Goal: Task Accomplishment & Management: Use online tool/utility

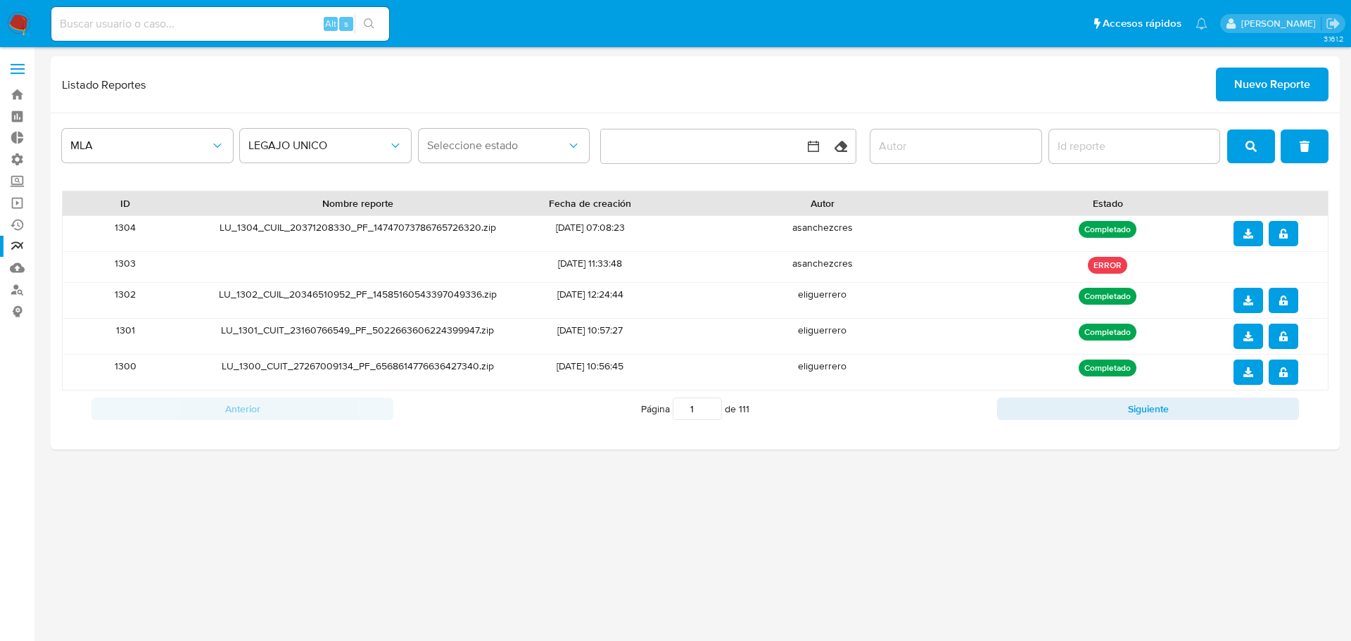
drag, startPoint x: 0, startPoint y: 0, endPoint x: 23, endPoint y: 70, distance: 73.4
click at [23, 70] on label at bounding box center [17, 69] width 35 height 30
click at [22, 75] on label at bounding box center [17, 69] width 35 height 30
click at [0, 0] on input "checkbox" at bounding box center [0, 0] width 0 height 0
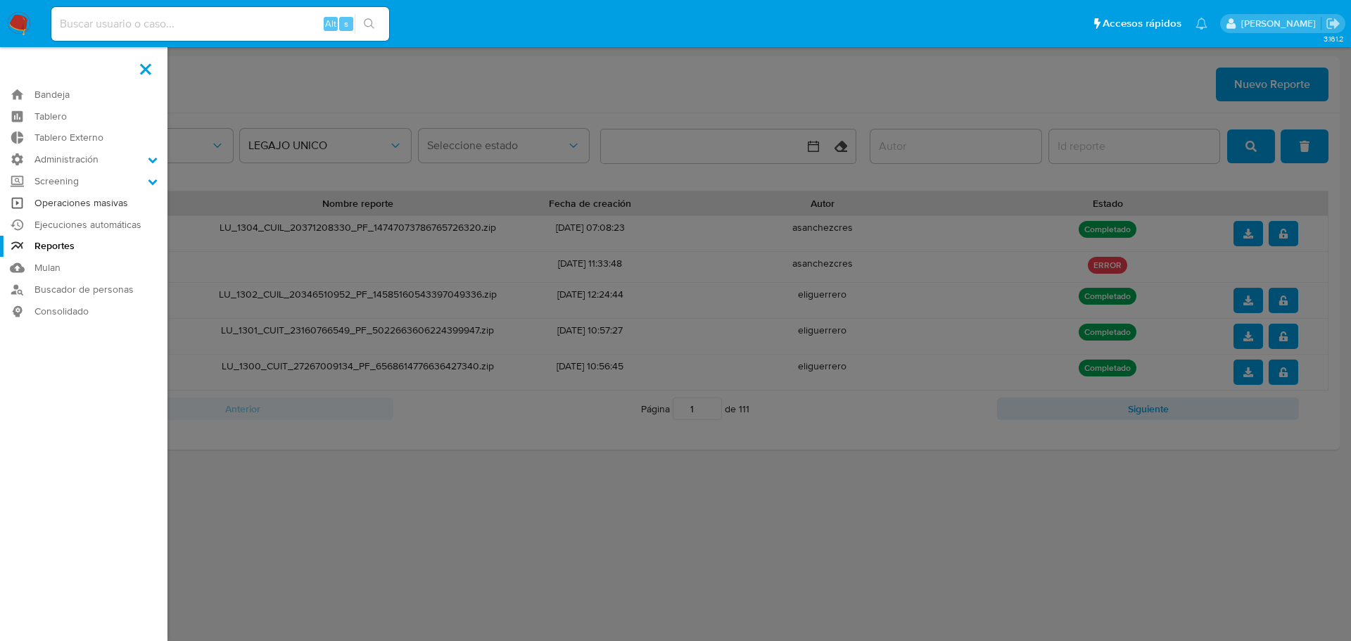
click at [70, 209] on link "Operaciones masivas" at bounding box center [83, 203] width 167 height 22
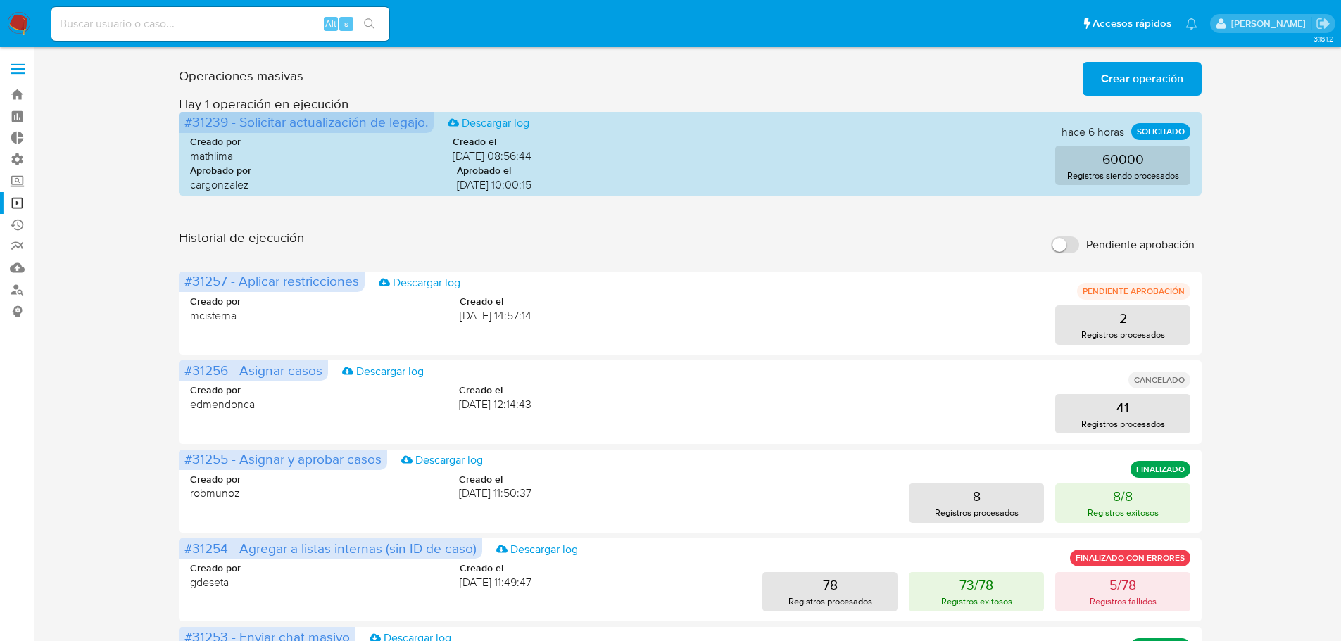
click at [1112, 80] on span "Crear operación" at bounding box center [1142, 78] width 82 height 31
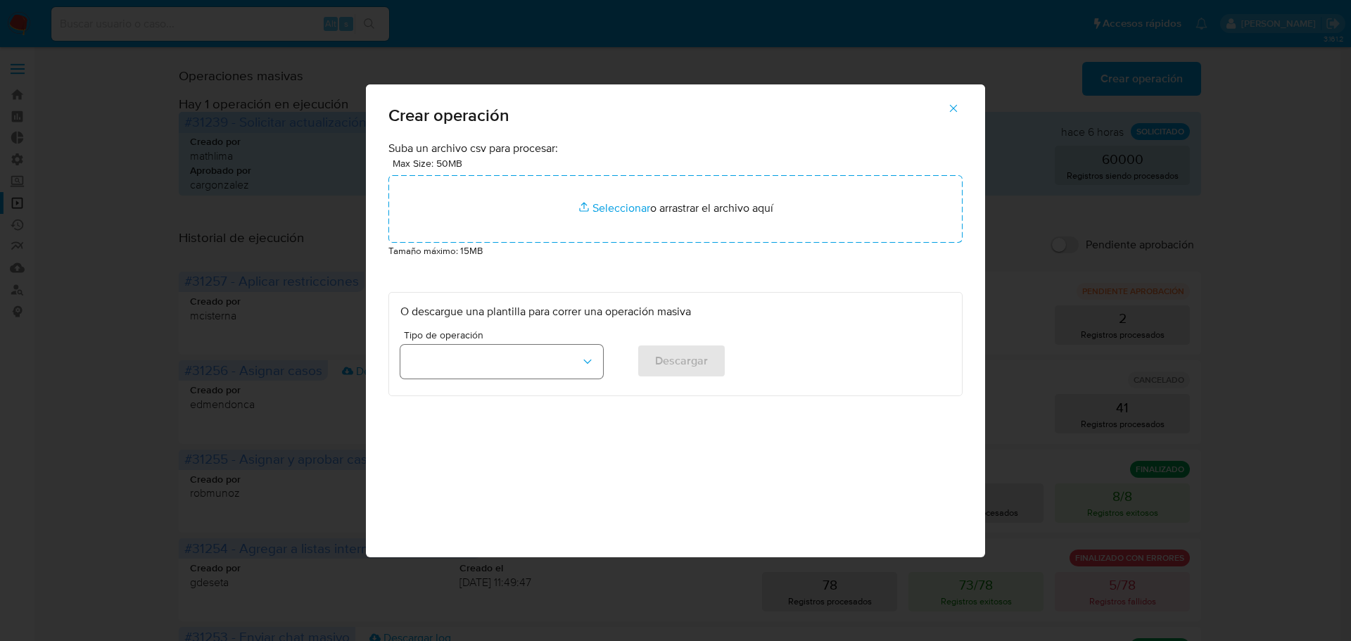
click at [566, 356] on button "button" at bounding box center [501, 362] width 203 height 34
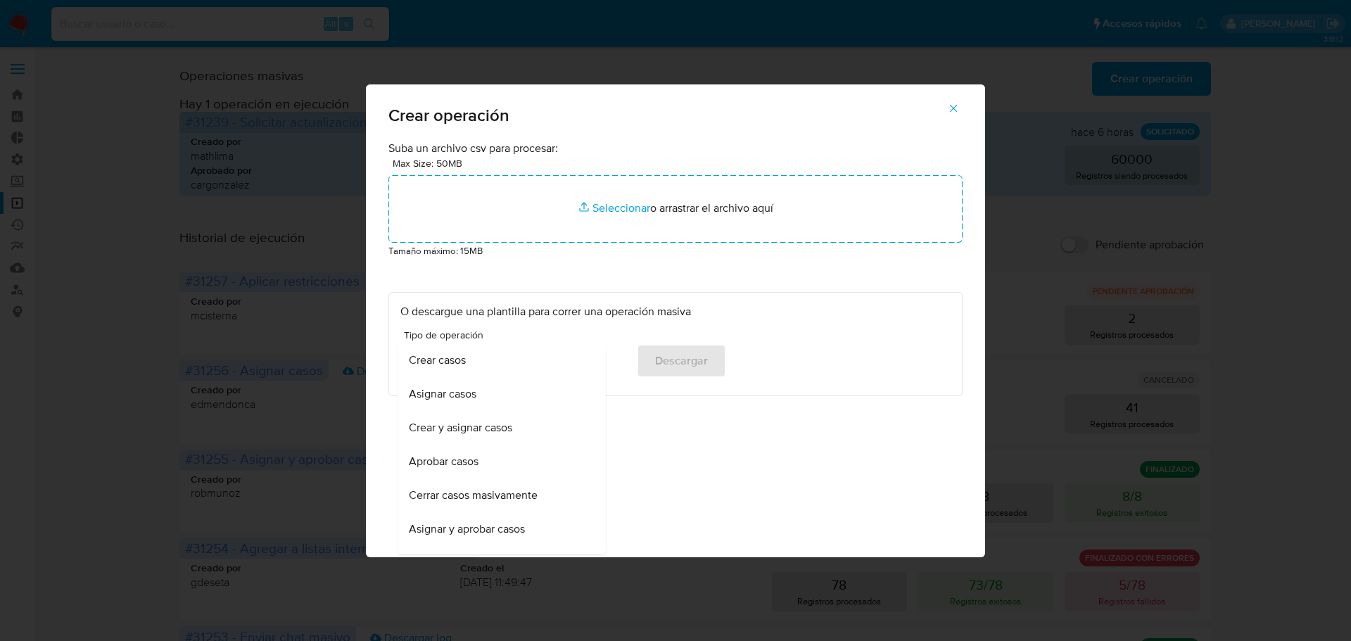
drag, startPoint x: 479, startPoint y: 528, endPoint x: 662, endPoint y: 450, distance: 199.9
click at [662, 450] on div "Suba un archivo csv para procesar: Max Size: 50MB Seleccionar archivos Seleccio…" at bounding box center [675, 349] width 619 height 417
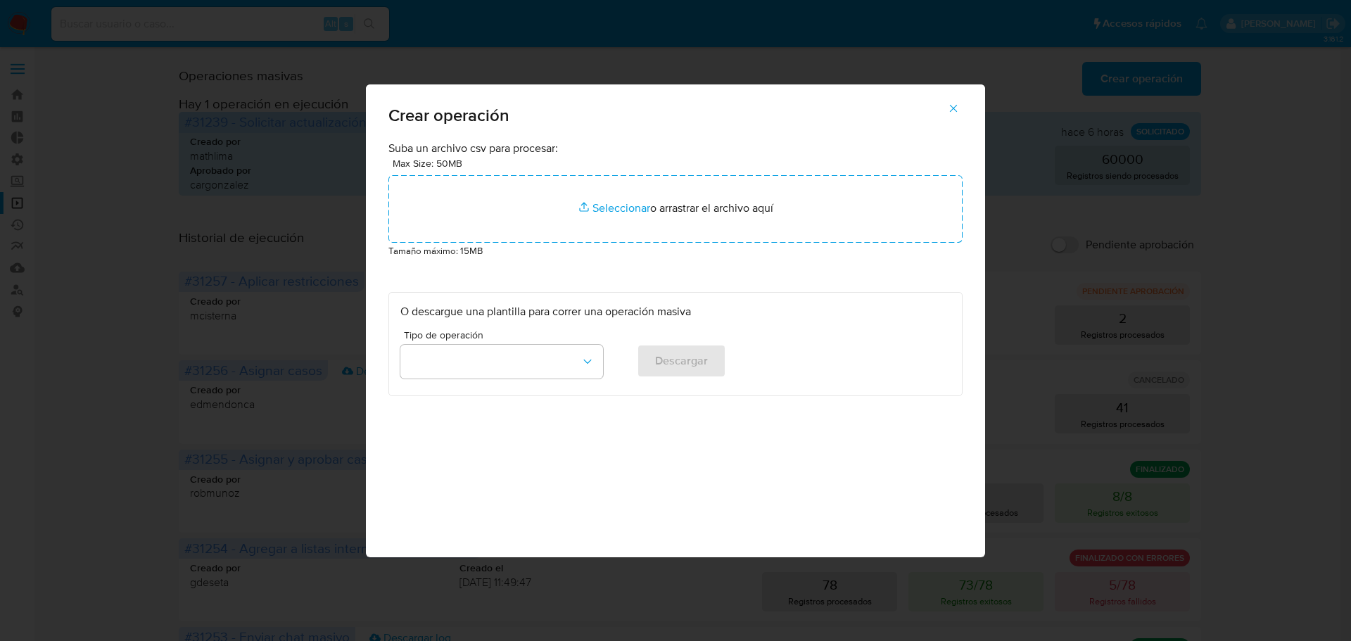
click at [607, 372] on div "Tipo de operación Descargar" at bounding box center [675, 357] width 550 height 54
click at [595, 361] on button "button" at bounding box center [501, 362] width 203 height 34
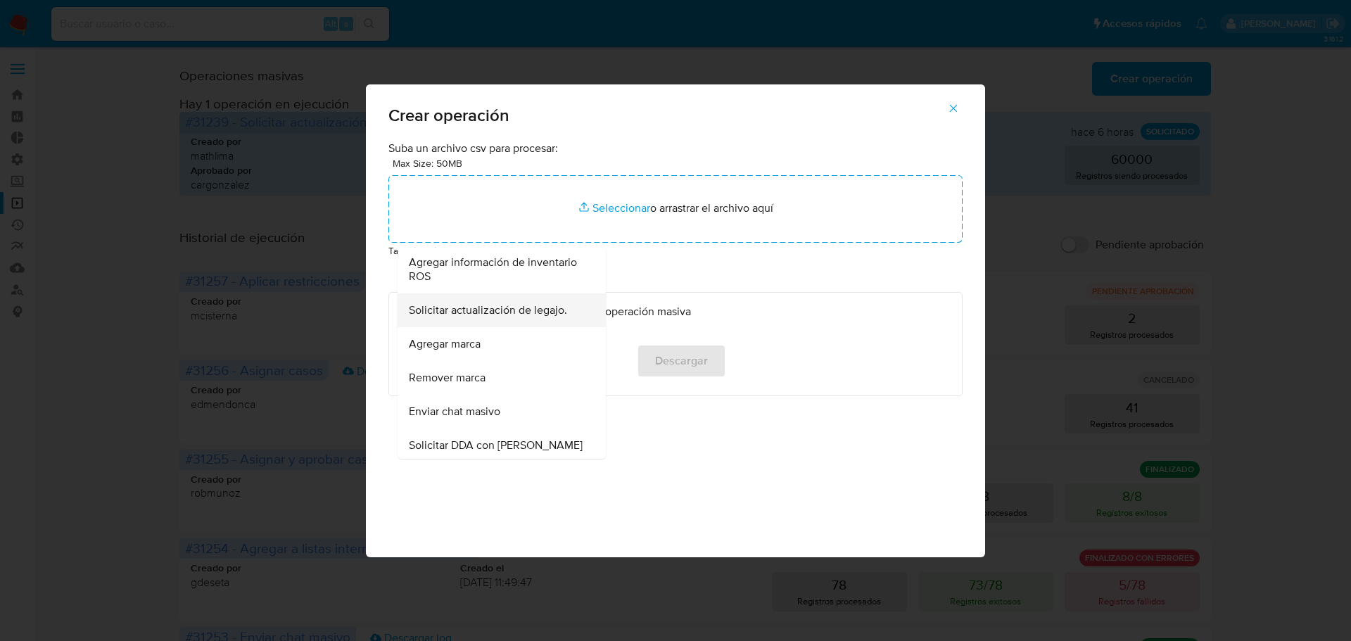
scroll to position [633, 0]
click at [542, 347] on div "Agregar marca" at bounding box center [497, 344] width 177 height 34
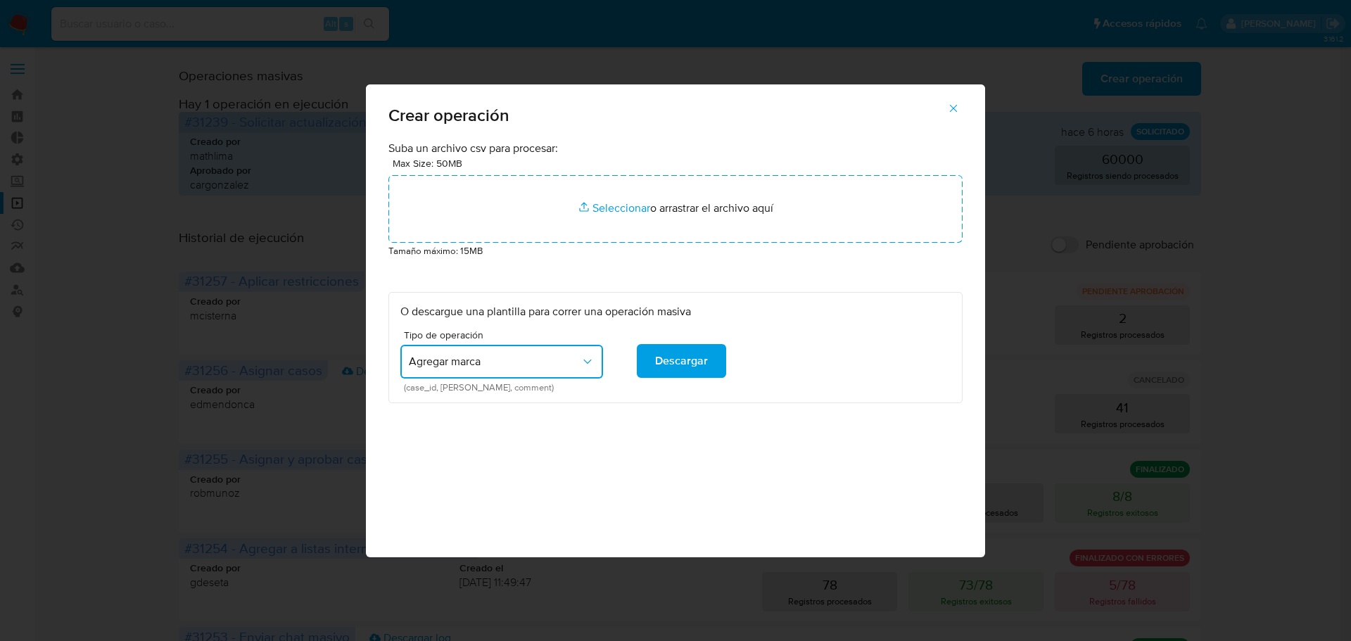
click at [595, 357] on button "Agregar marca" at bounding box center [501, 362] width 203 height 34
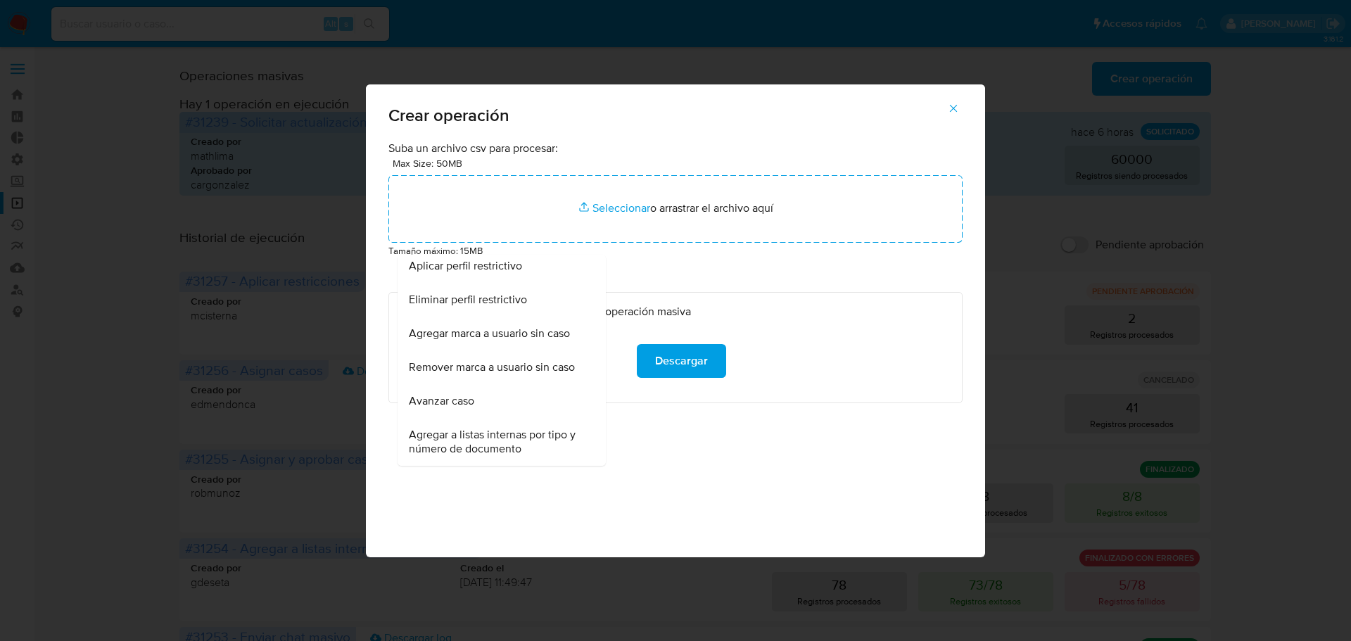
scroll to position [949, 0]
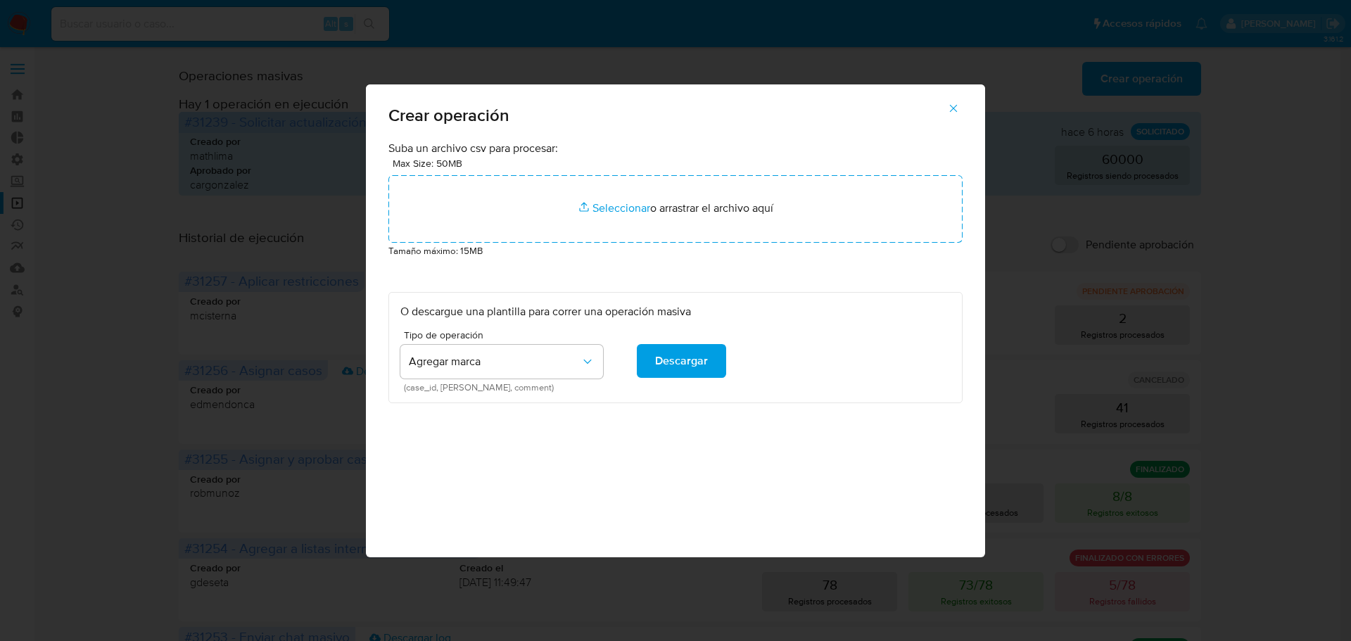
click at [961, 111] on button "button" at bounding box center [953, 108] width 49 height 34
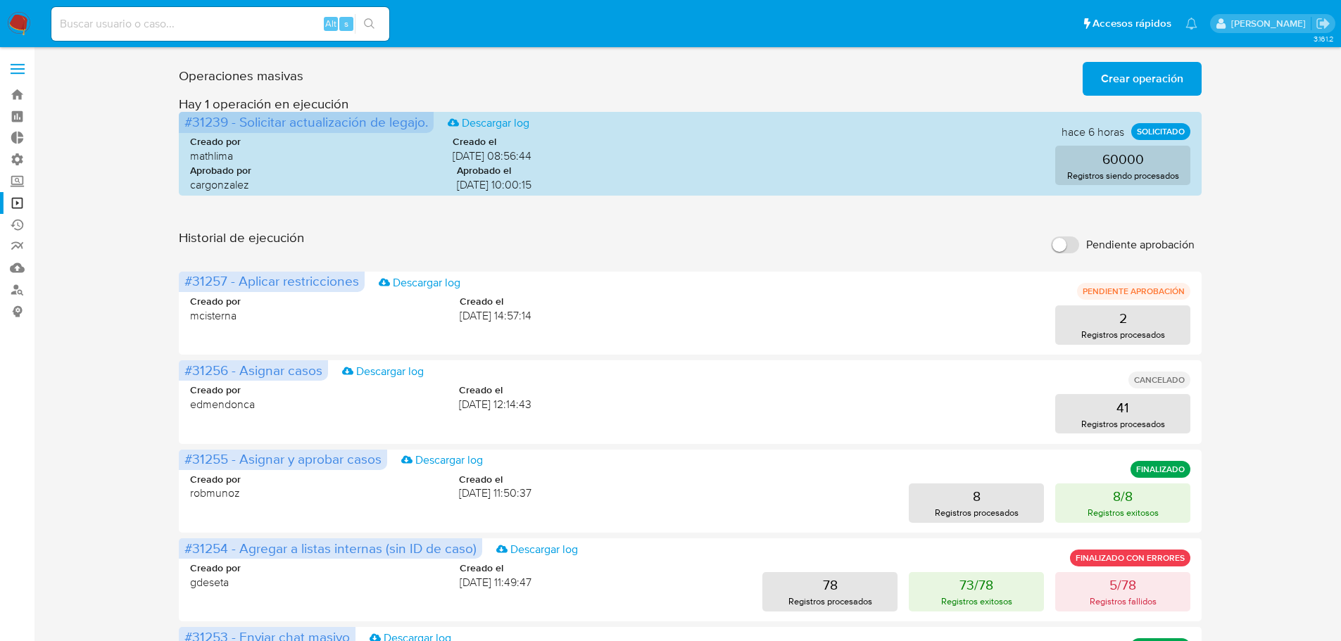
click at [1116, 77] on span "Crear operación" at bounding box center [1142, 78] width 82 height 31
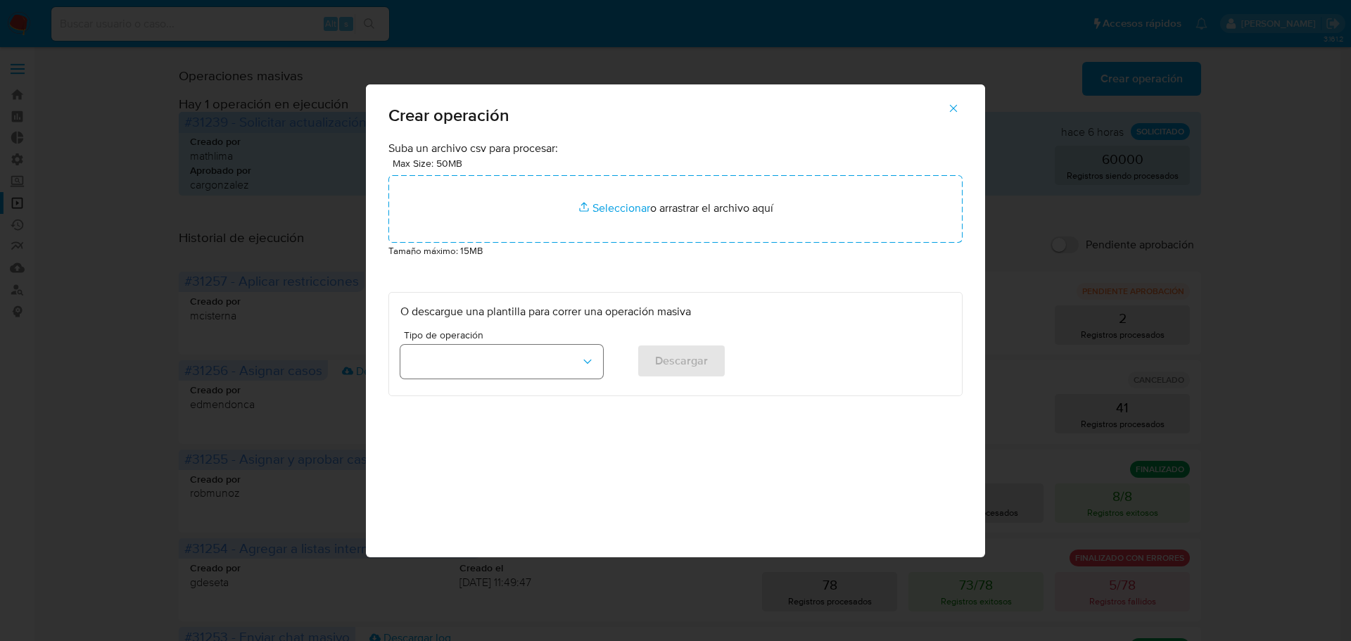
click at [574, 369] on button "button" at bounding box center [501, 362] width 203 height 34
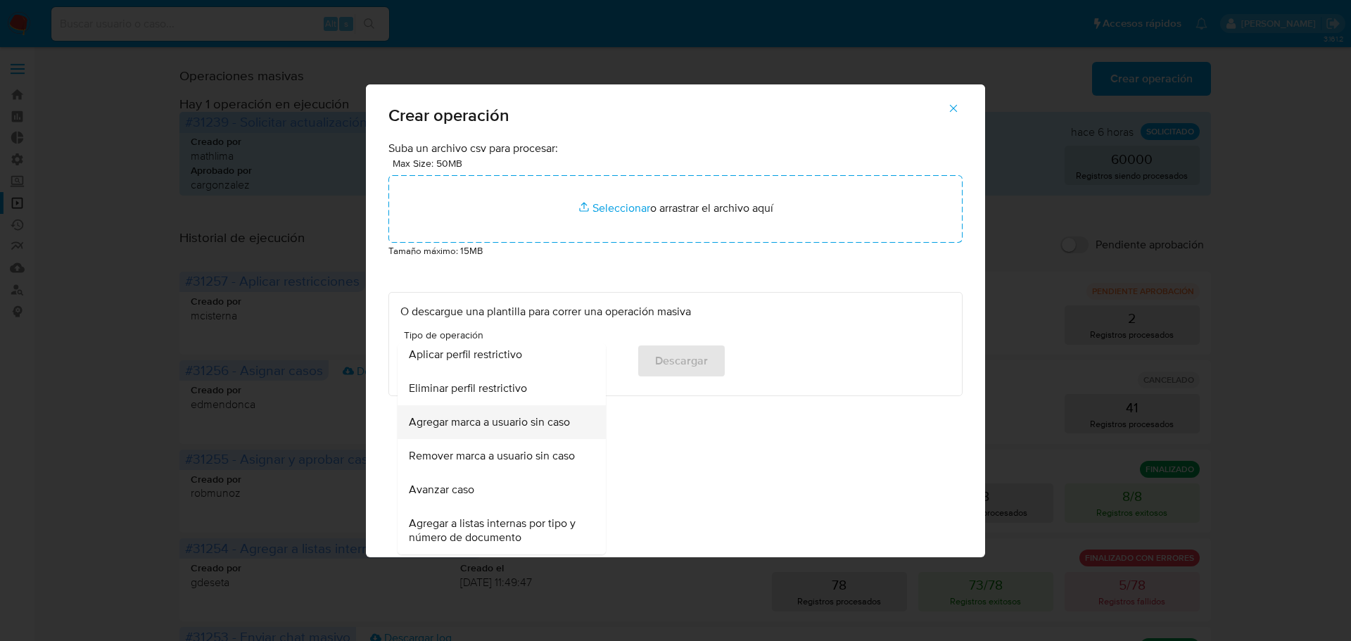
click at [503, 415] on span "Agregar marca a usuario sin caso" at bounding box center [489, 422] width 161 height 14
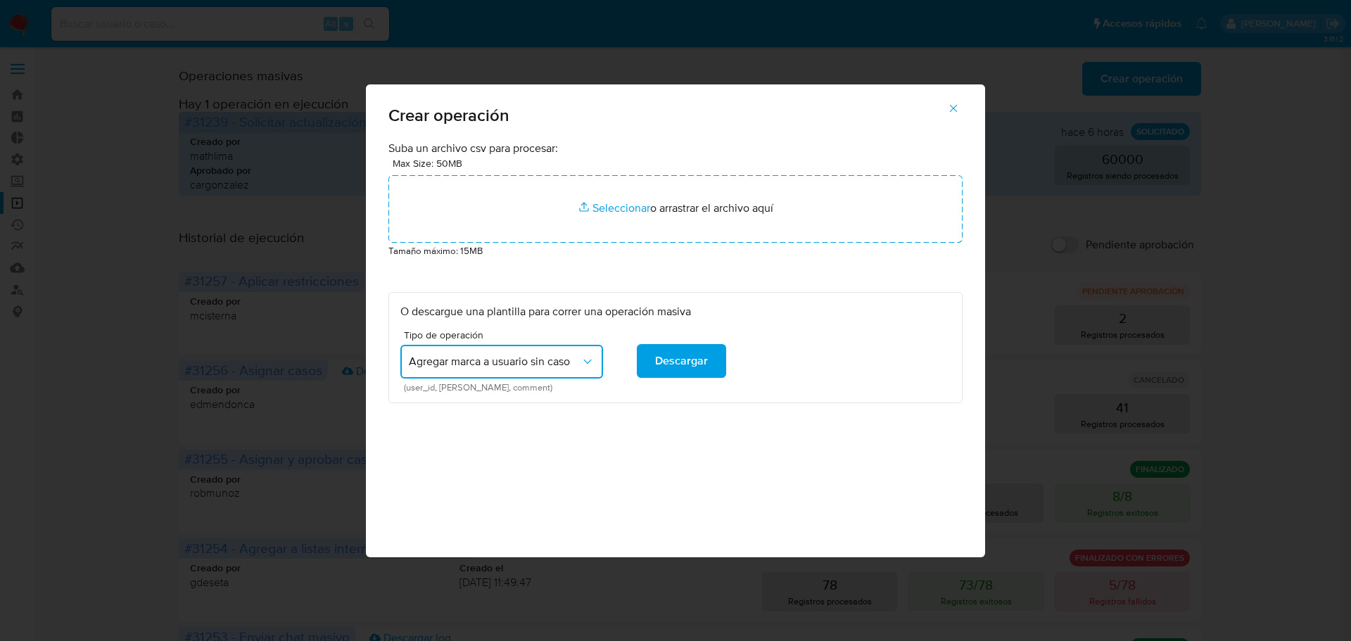
drag, startPoint x: 512, startPoint y: 389, endPoint x: 392, endPoint y: 393, distance: 120.4
click at [392, 393] on div "O descargue una plantilla para correr una operación masiva Tipo de operación Ag…" at bounding box center [675, 348] width 574 height 112
drag, startPoint x: 957, startPoint y: 108, endPoint x: 963, endPoint y: 92, distance: 16.7
click at [957, 108] on icon "button" at bounding box center [953, 108] width 13 height 13
